Goal: Information Seeking & Learning: Learn about a topic

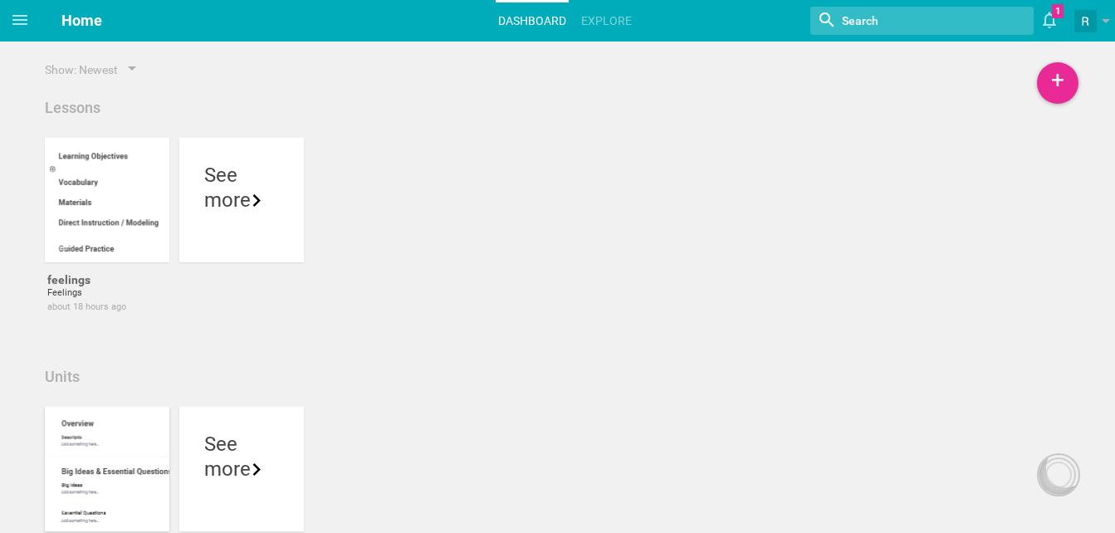
click at [101, 480] on div at bounding box center [107, 469] width 125 height 125
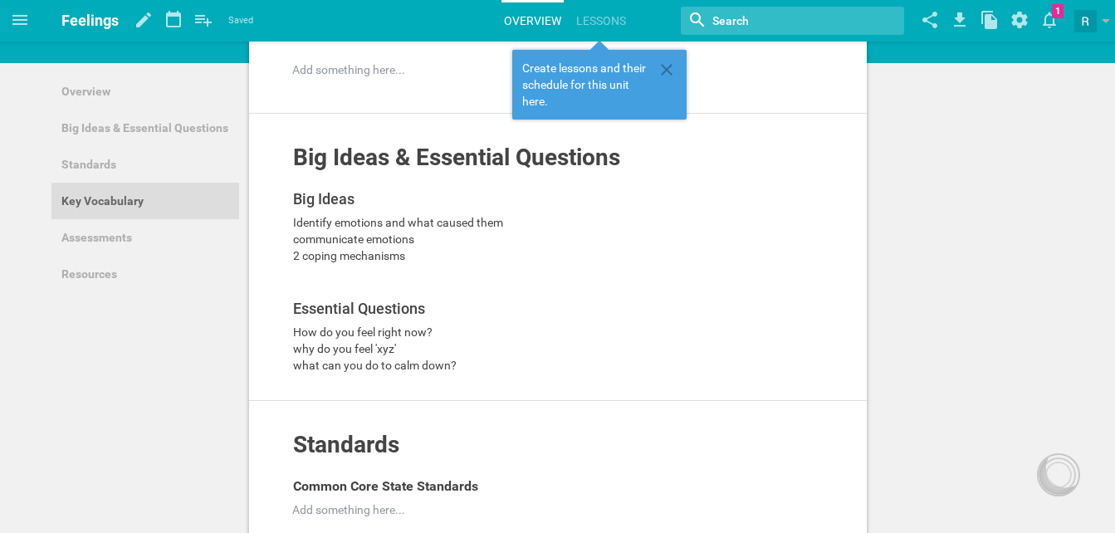
scroll to position [102, 0]
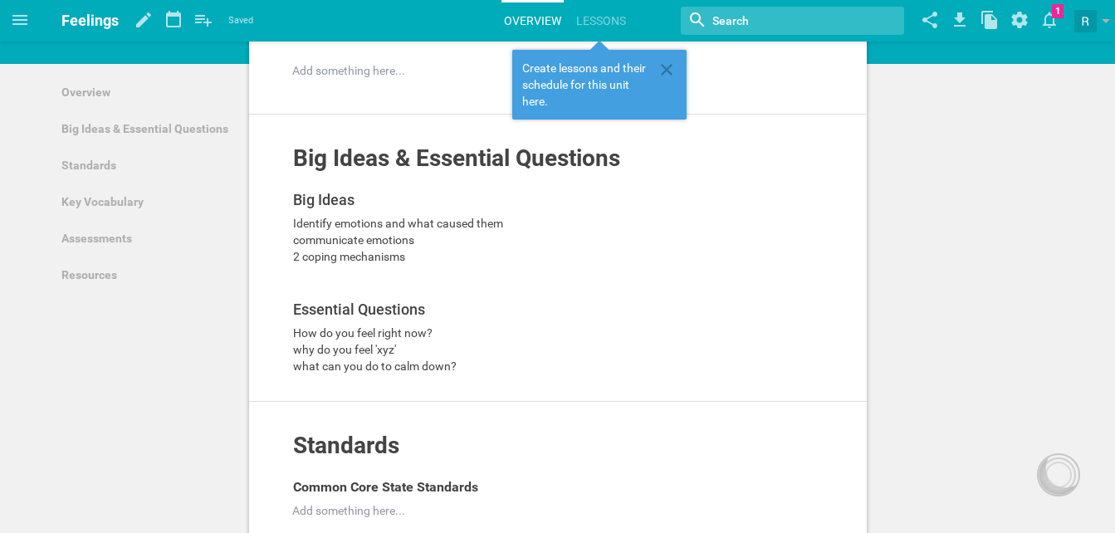
click at [530, 29] on link "Overview" at bounding box center [533, 20] width 62 height 37
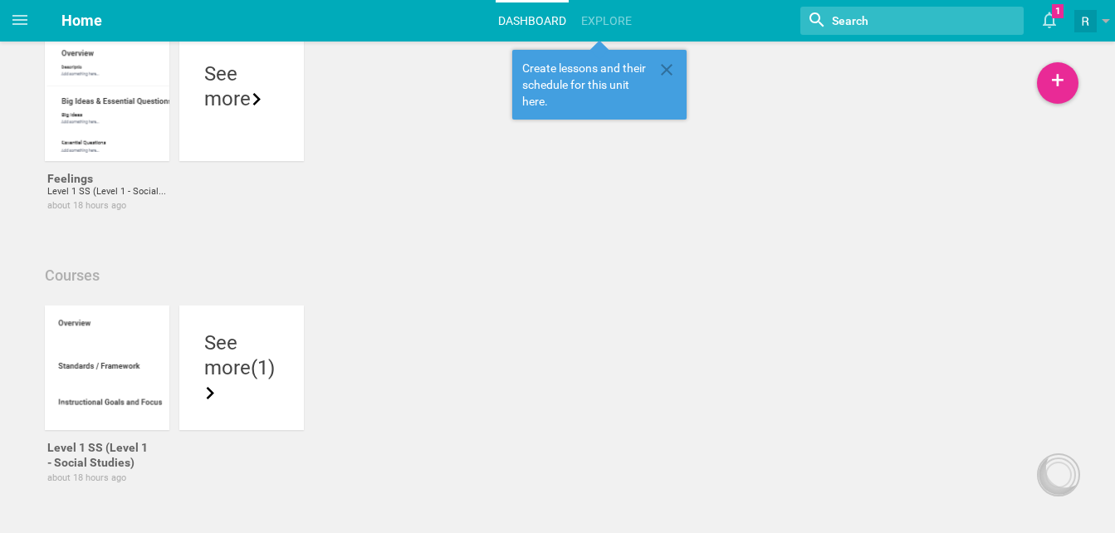
scroll to position [372, 0]
click at [101, 346] on div at bounding box center [107, 366] width 125 height 125
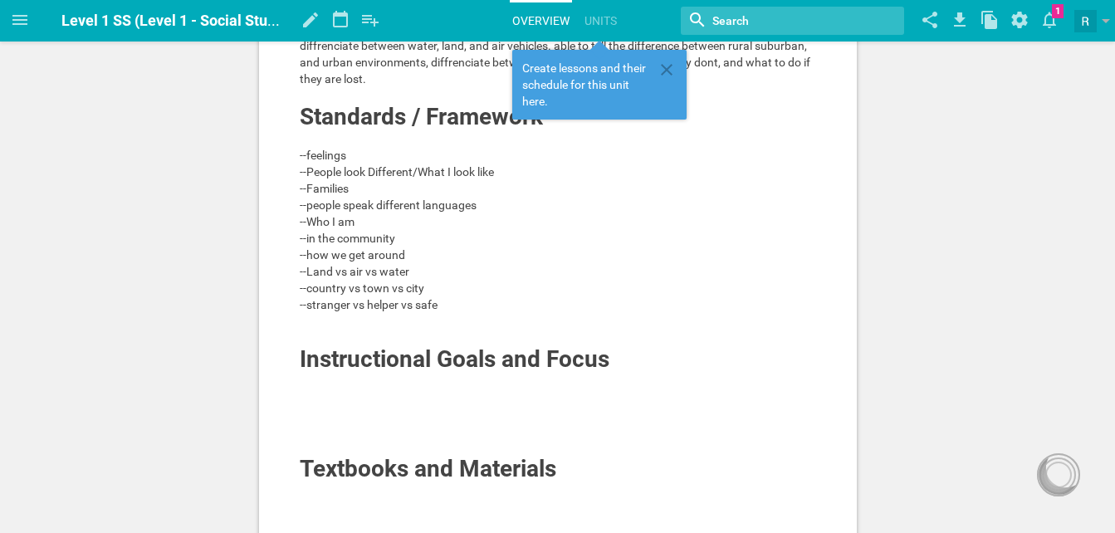
scroll to position [180, 0]
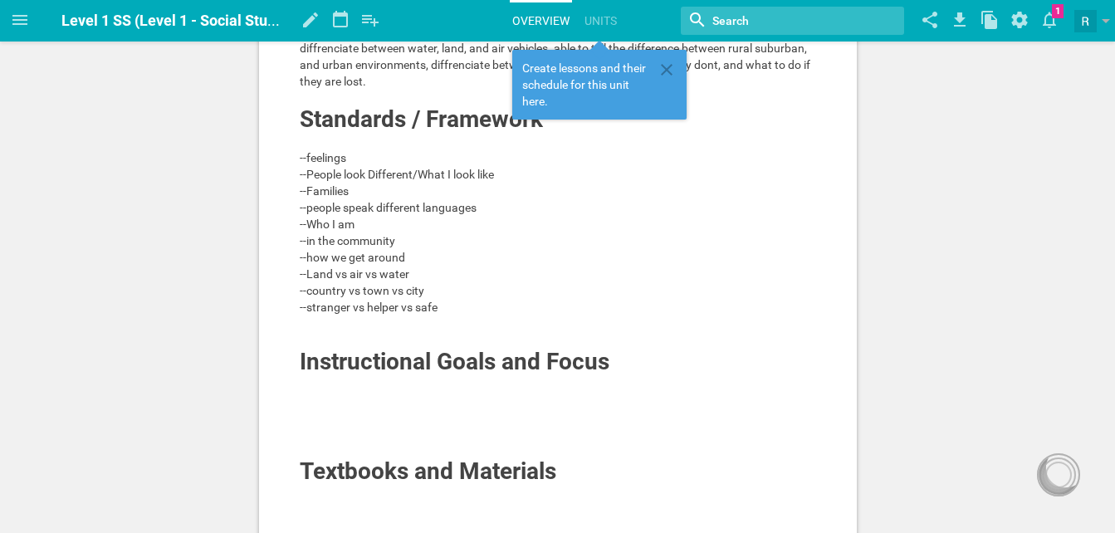
drag, startPoint x: 297, startPoint y: 155, endPoint x: 542, endPoint y: 306, distance: 287.2
click at [542, 306] on div "Overview goals are to be able to communicate their feelings, describe themeself…" at bounding box center [558, 320] width 598 height 827
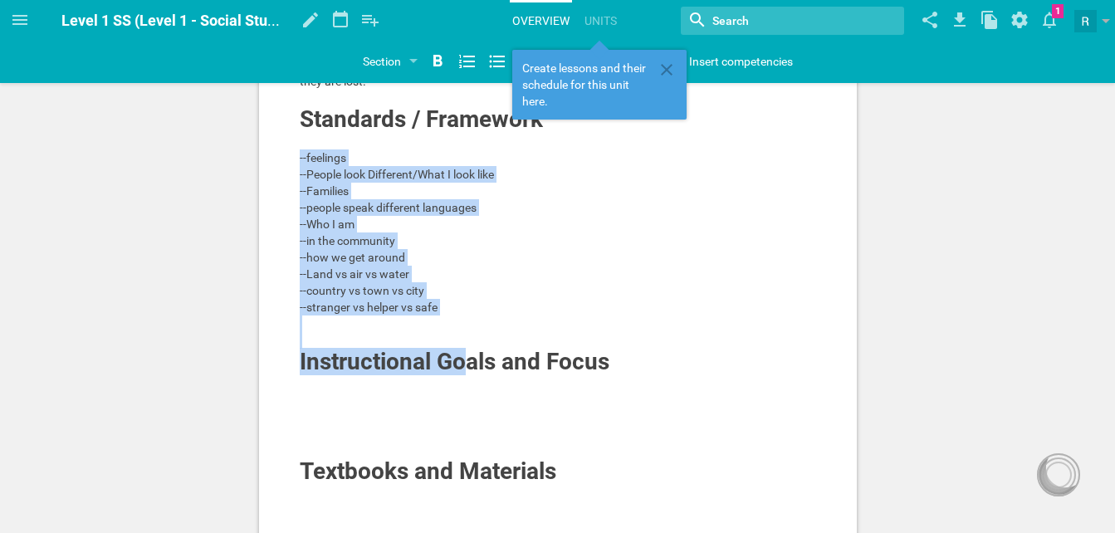
drag, startPoint x: 299, startPoint y: 159, endPoint x: 460, endPoint y: 350, distance: 249.9
click at [460, 350] on div "Overview goals are to be able to communicate their feelings, describe themeself…" at bounding box center [558, 301] width 517 height 708
click at [302, 159] on span "--feelings" at bounding box center [323, 157] width 47 height 13
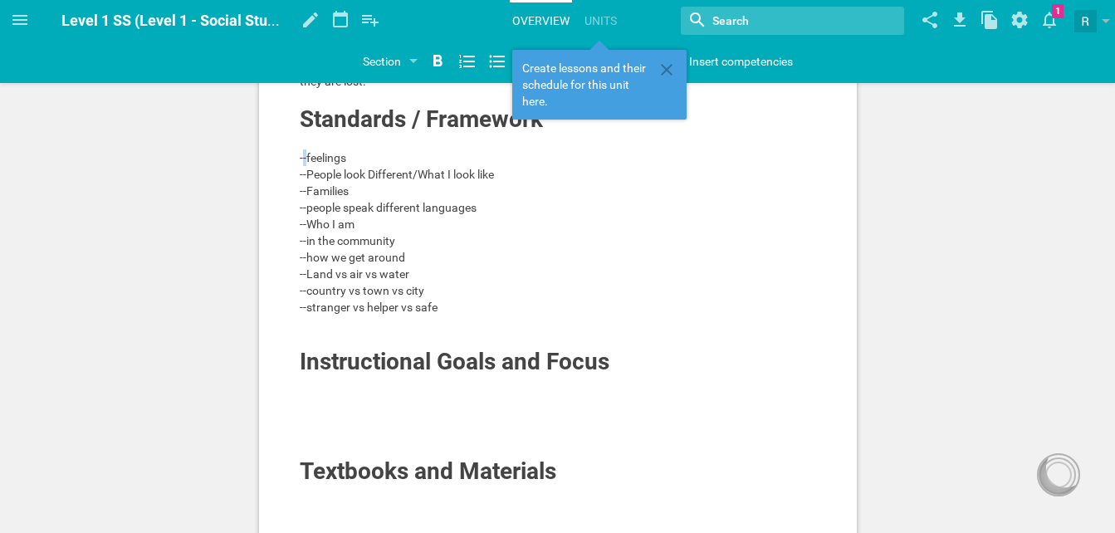
click at [302, 159] on span "--feelings" at bounding box center [323, 157] width 47 height 13
click at [296, 158] on div "Overview goals are to be able to communicate their feelings, describe themeself…" at bounding box center [558, 320] width 598 height 827
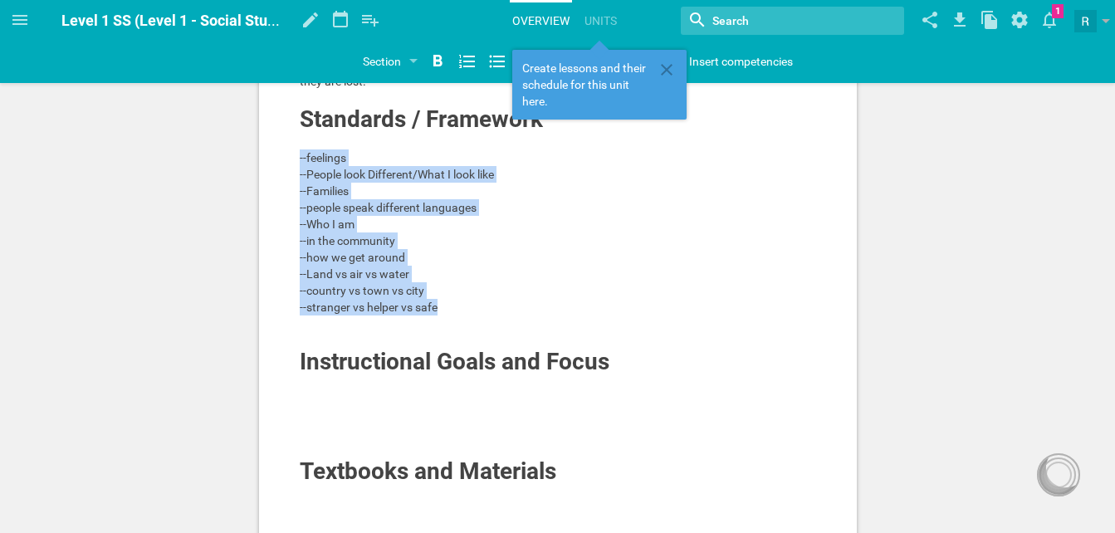
drag, startPoint x: 299, startPoint y: 158, endPoint x: 458, endPoint y: 298, distance: 212.4
click at [458, 298] on div "Overview goals are to be able to communicate their feelings, describe themeself…" at bounding box center [558, 301] width 517 height 708
copy div "--feelings --People look Different/What I look like --Families --people speak d…"
